Goal: Information Seeking & Learning: Learn about a topic

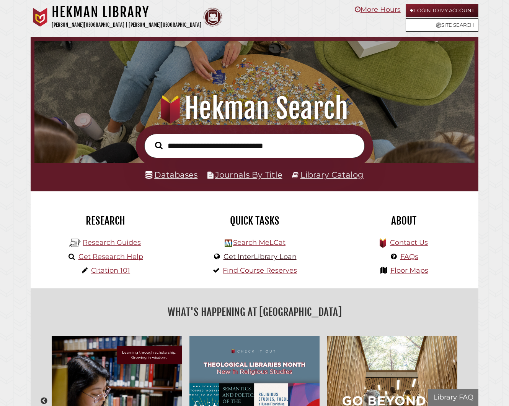
scroll to position [145, 436]
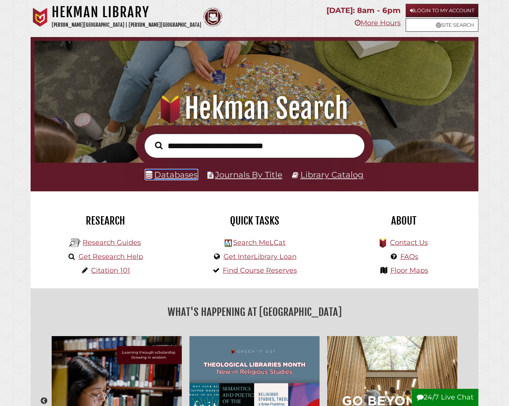
click at [182, 175] on link "Databases" at bounding box center [171, 175] width 52 height 10
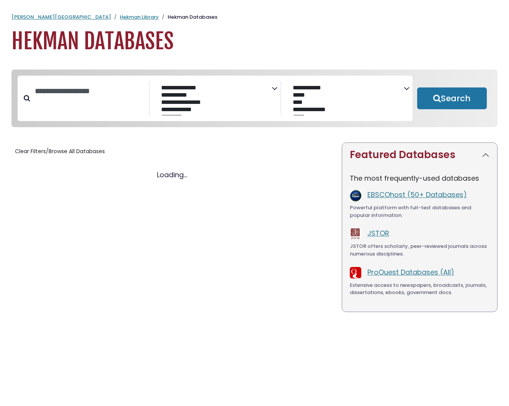
select select "Database Subject Filter"
select select "Database Vendors Filter"
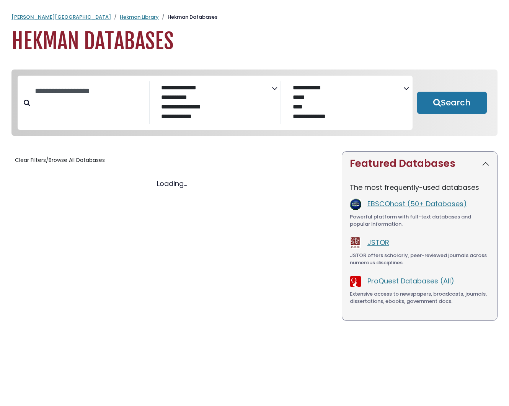
select select "Database Subject Filter"
select select "Database Vendors Filter"
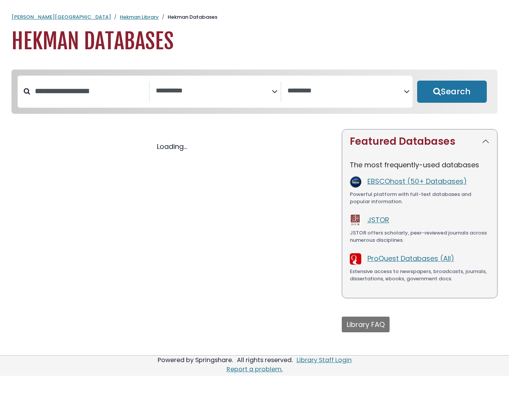
select select "Database Subject Filter"
select select "Database Vendors Filter"
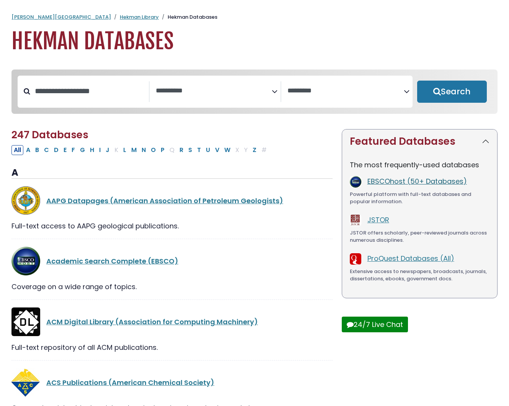
click at [429, 185] on link "EBSCOhost (50+ Databases)" at bounding box center [416, 182] width 99 height 10
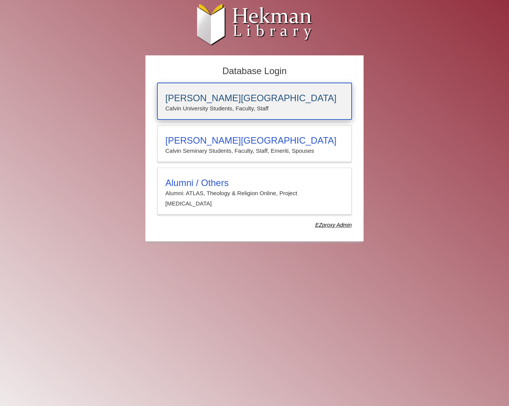
click at [281, 94] on h3 "[PERSON_NAME][GEOGRAPHIC_DATA]" at bounding box center [254, 98] width 178 height 11
